Goal: Book appointment/travel/reservation

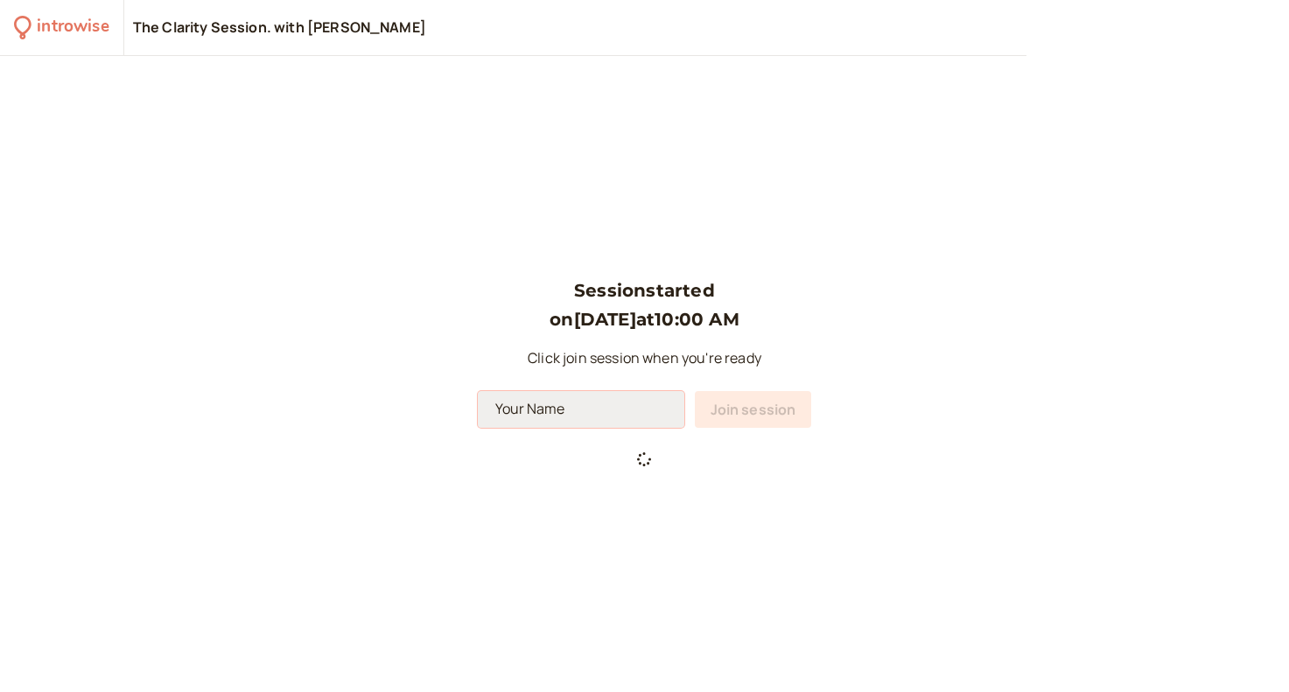
click at [561, 403] on input at bounding box center [581, 409] width 207 height 37
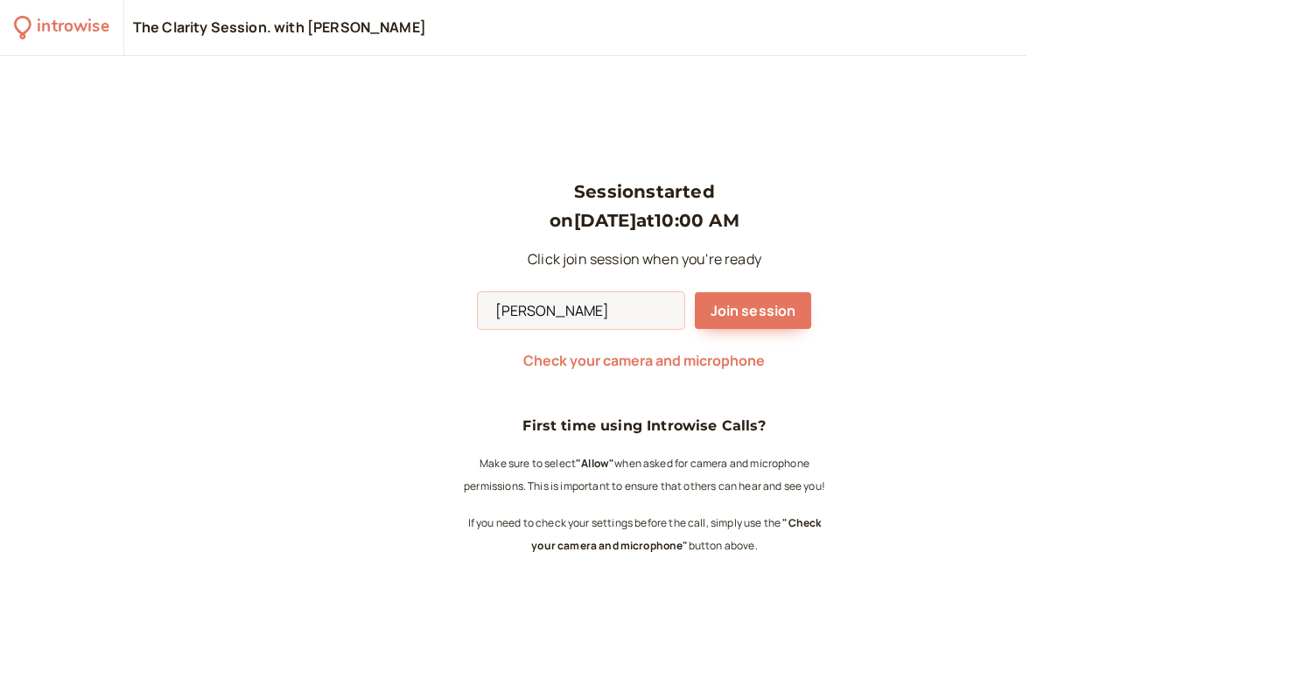
type input "[PERSON_NAME]"
click at [933, 275] on div "Session started on [DATE] 10:00 AM Click join session when you're ready [PERSON…" at bounding box center [644, 374] width 1289 height 636
click at [755, 304] on span "Join session" at bounding box center [754, 310] width 86 height 19
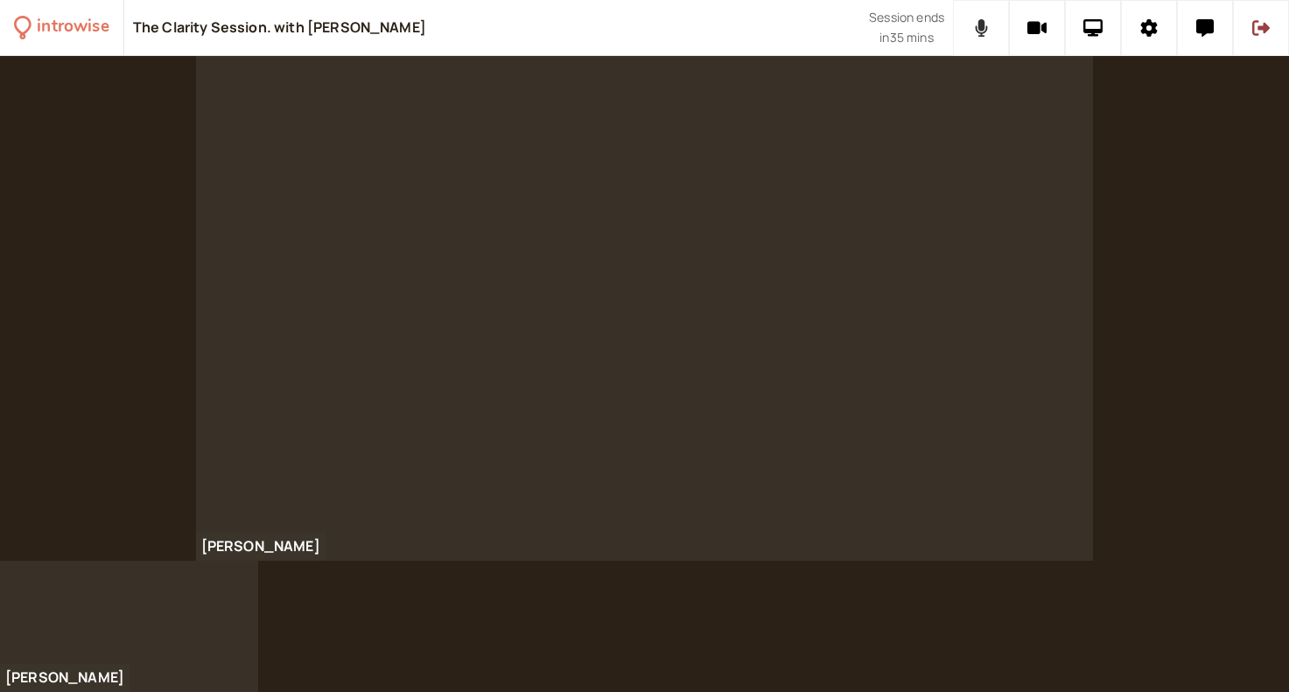
click at [990, 29] on button at bounding box center [981, 28] width 56 height 56
click at [987, 29] on icon at bounding box center [981, 28] width 22 height 18
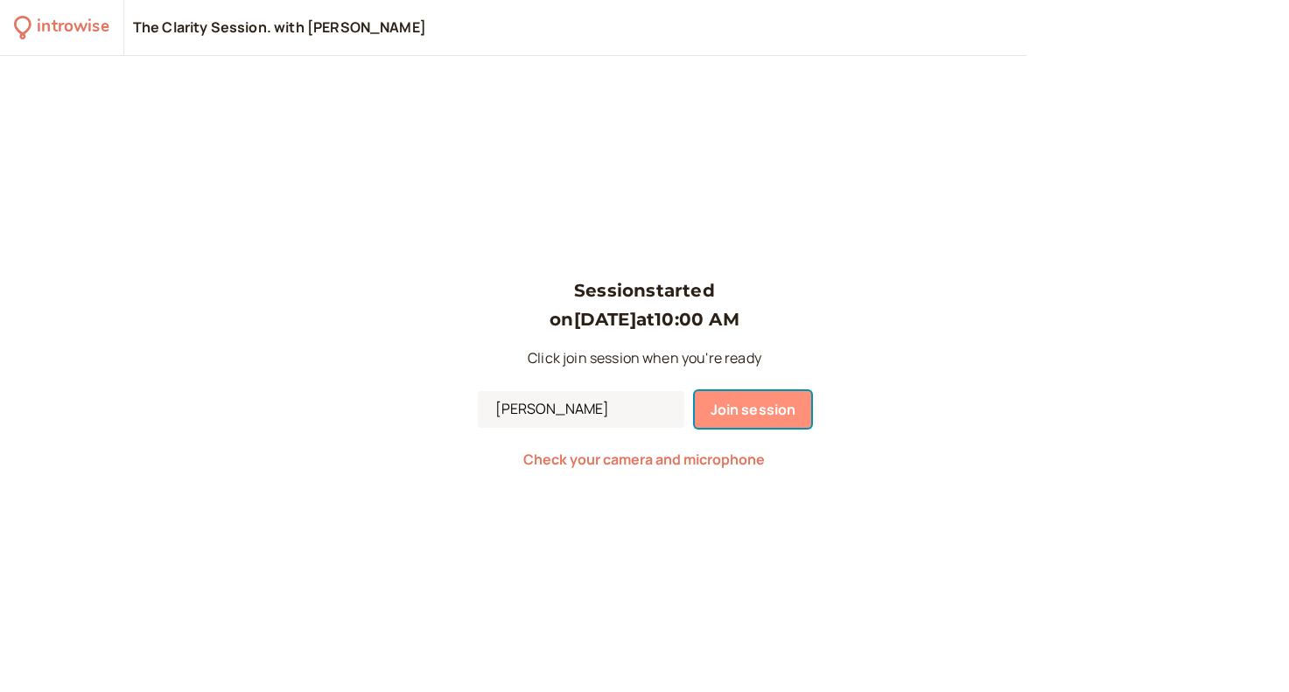
click at [725, 412] on span "Join session" at bounding box center [754, 409] width 86 height 19
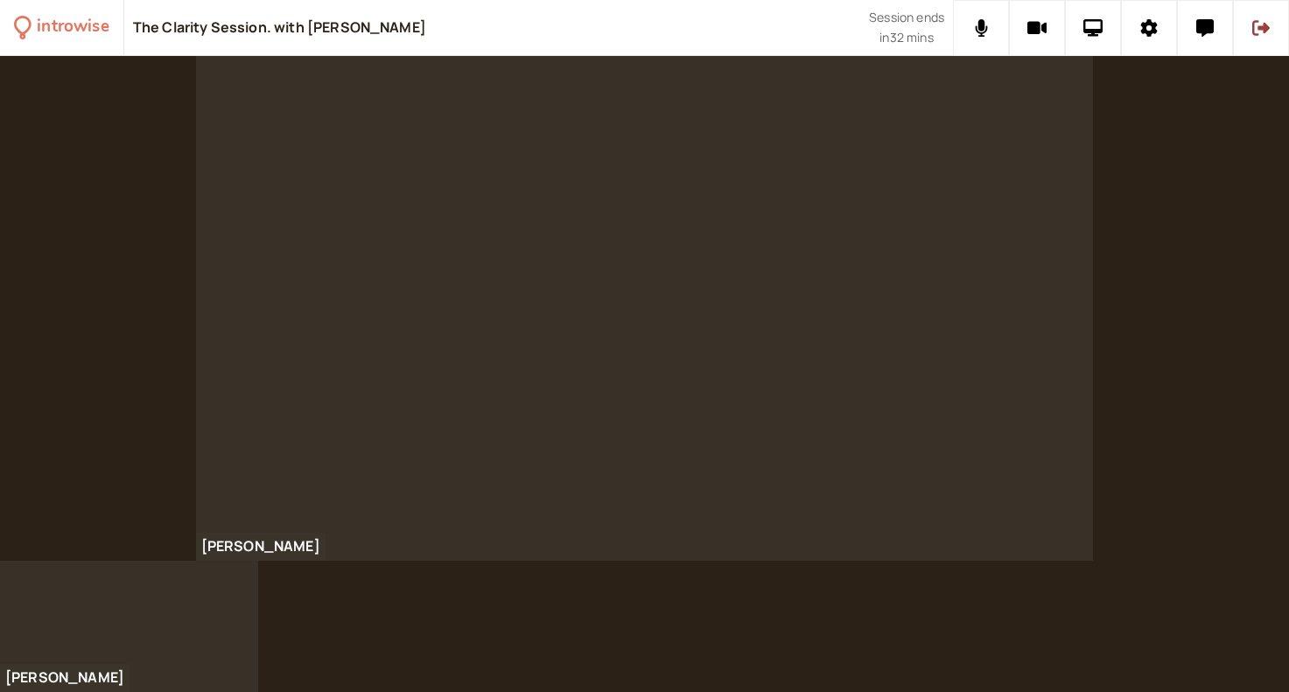
click at [296, 586] on div at bounding box center [644, 374] width 1289 height 636
click at [387, 592] on div at bounding box center [644, 374] width 1289 height 636
click at [1205, 454] on div "[PERSON_NAME]" at bounding box center [644, 308] width 1289 height 505
click at [1254, 21] on icon at bounding box center [1262, 28] width 18 height 16
